Goal: Task Accomplishment & Management: Use online tool/utility

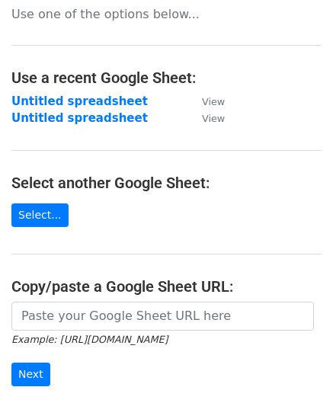
scroll to position [153, 0]
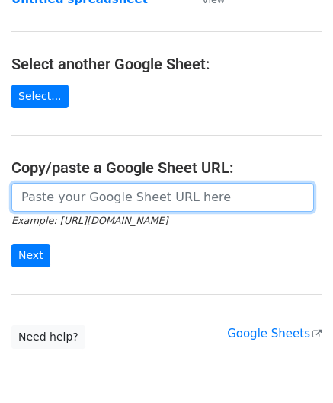
click at [110, 208] on input "url" at bounding box center [162, 197] width 303 height 29
paste input "[URL][DOMAIN_NAME]"
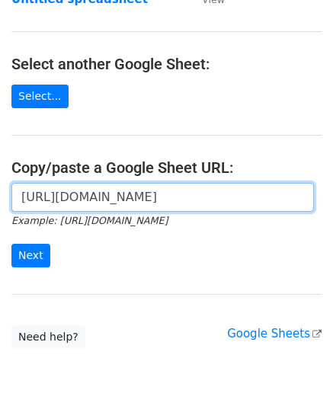
scroll to position [0, 310]
type input "https://docs.google.com/spreadsheets/d/12lbq5KTnBP57TfnftYsHDyBrzWbcSoYBeh-4Q_i…"
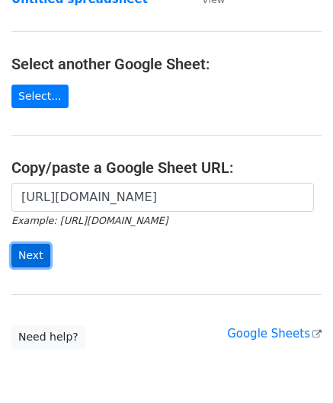
click at [31, 251] on input "Next" at bounding box center [30, 256] width 39 height 24
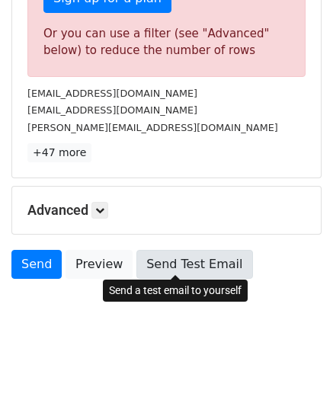
scroll to position [515, 0]
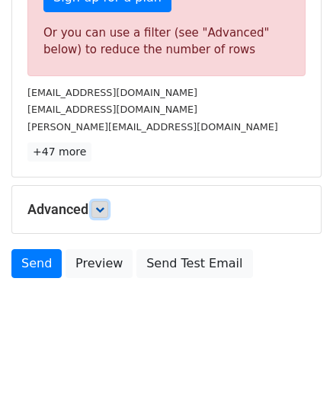
click at [104, 205] on icon at bounding box center [99, 209] width 9 height 9
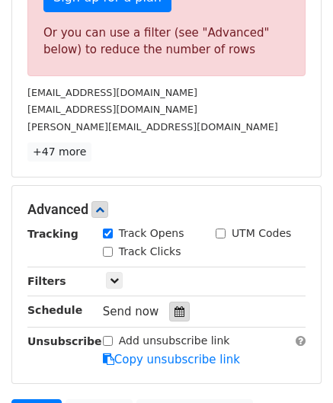
click at [176, 307] on icon at bounding box center [180, 312] width 10 height 11
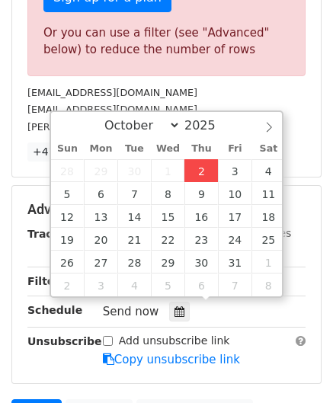
type input "[DATE] 12:00"
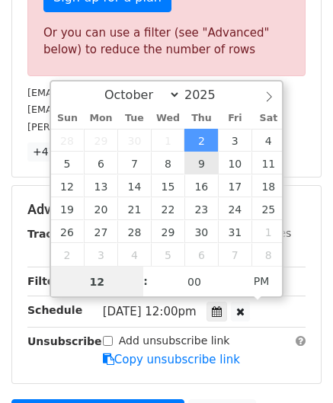
paste input "8"
type input "8"
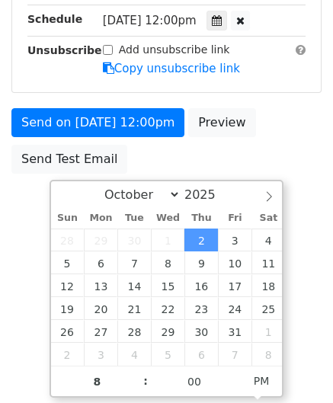
type input "[DATE] 20:00"
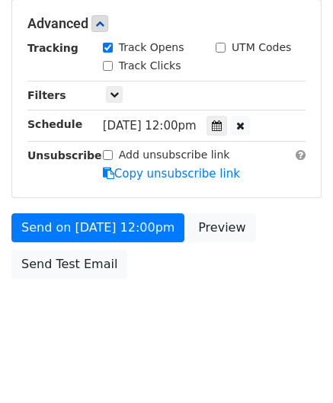
click at [313, 304] on html "New Campaign Daily emails left: 11 Google Sheet: Untitled spreadsheet Variables…" at bounding box center [166, 49] width 333 height 718
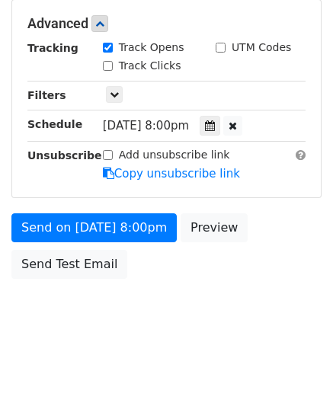
scroll to position [699, 0]
